Goal: Entertainment & Leisure: Consume media (video, audio)

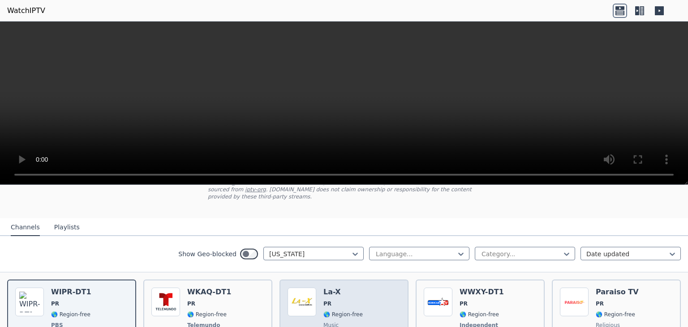
scroll to position [81, 0]
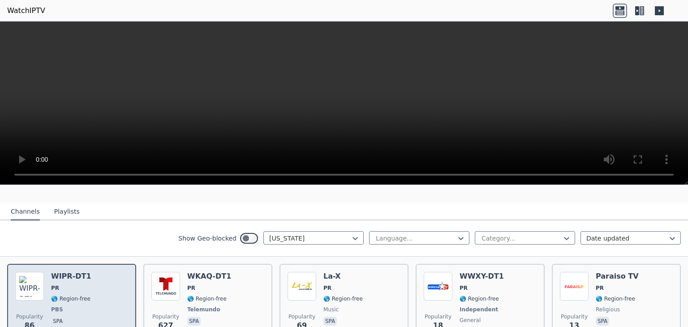
click at [70, 284] on span "PR" at bounding box center [71, 287] width 40 height 7
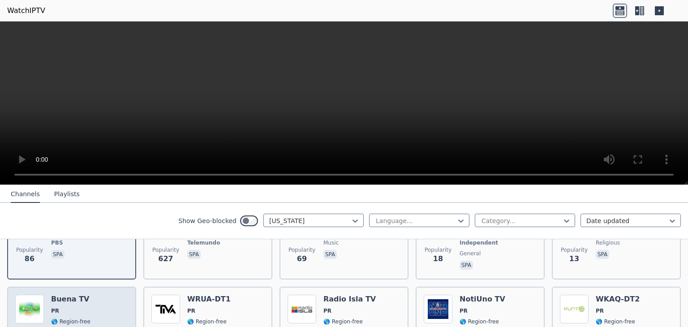
scroll to position [125, 0]
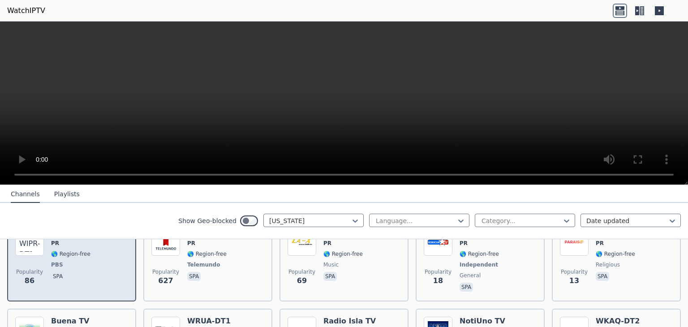
click at [50, 276] on div "Popularity 86 WIPR-DT1 PR 🌎 Region-free PBS spa" at bounding box center [71, 260] width 113 height 66
click at [48, 276] on div "Popularity 86 WIPR-DT1 PR 🌎 Region-free PBS spa" at bounding box center [71, 260] width 113 height 66
click at [75, 263] on div "WIPR-DT1 PR 🌎 Region-free PBS spa" at bounding box center [71, 260] width 40 height 66
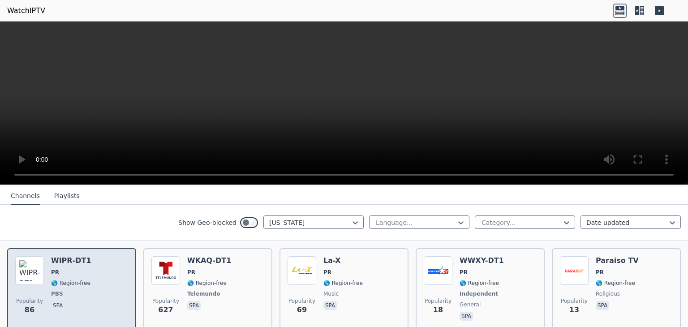
scroll to position [81, 0]
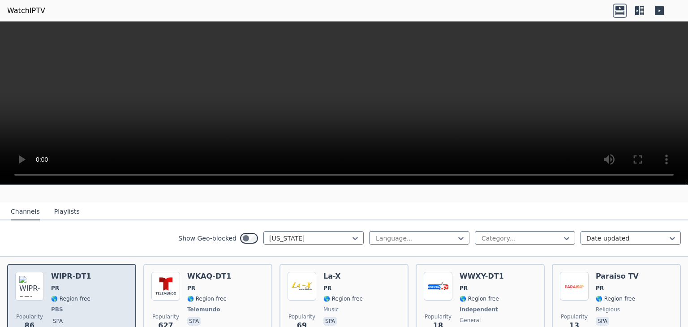
drag, startPoint x: 41, startPoint y: 276, endPoint x: 30, endPoint y: 286, distance: 15.2
click at [30, 286] on img at bounding box center [29, 286] width 29 height 29
click at [40, 287] on img at bounding box center [29, 286] width 29 height 29
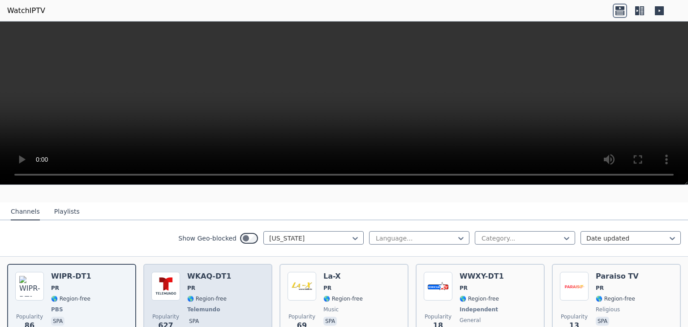
click at [247, 290] on div "Popularity 627 WKAQ-DT1 PR 🌎 Region-free Telemundo spa" at bounding box center [207, 305] width 113 height 66
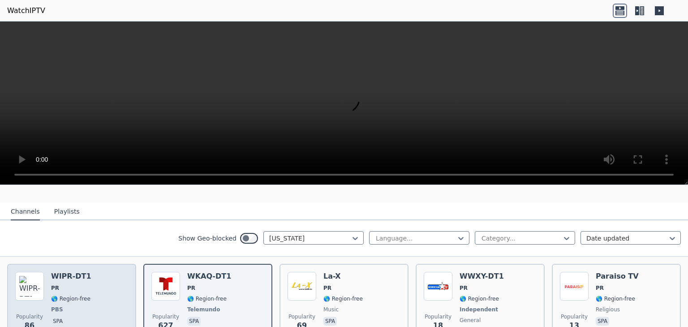
click at [74, 284] on span "PR" at bounding box center [71, 287] width 40 height 7
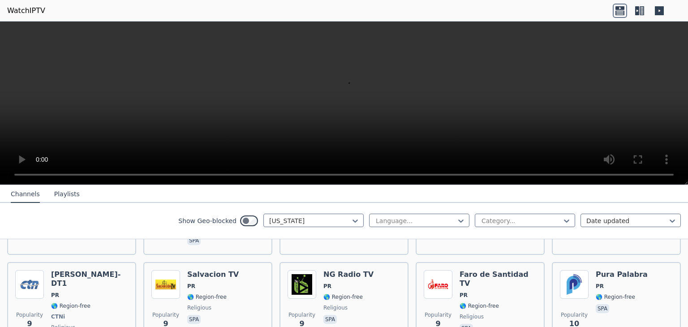
scroll to position [394, 0]
